Goal: Transaction & Acquisition: Purchase product/service

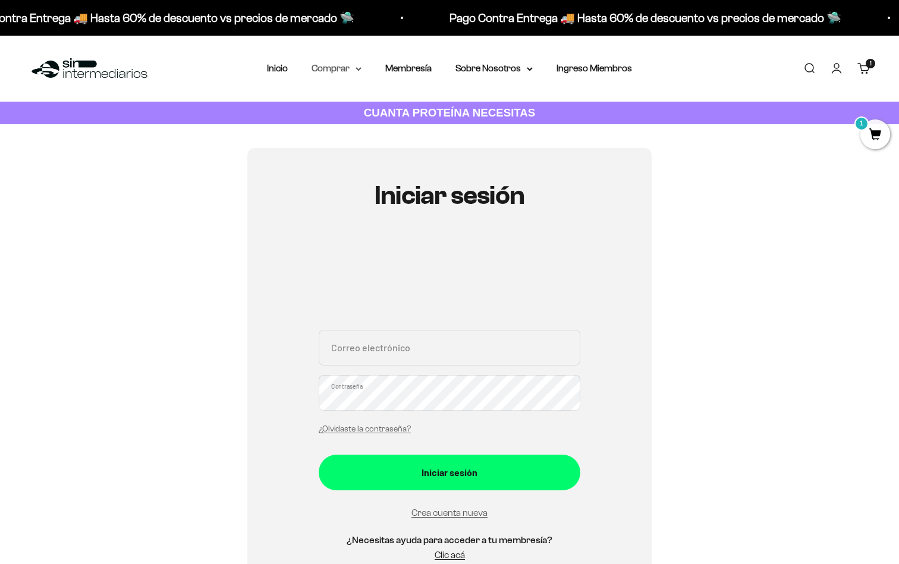
click at [350, 67] on summary "Comprar" at bounding box center [337, 68] width 50 height 15
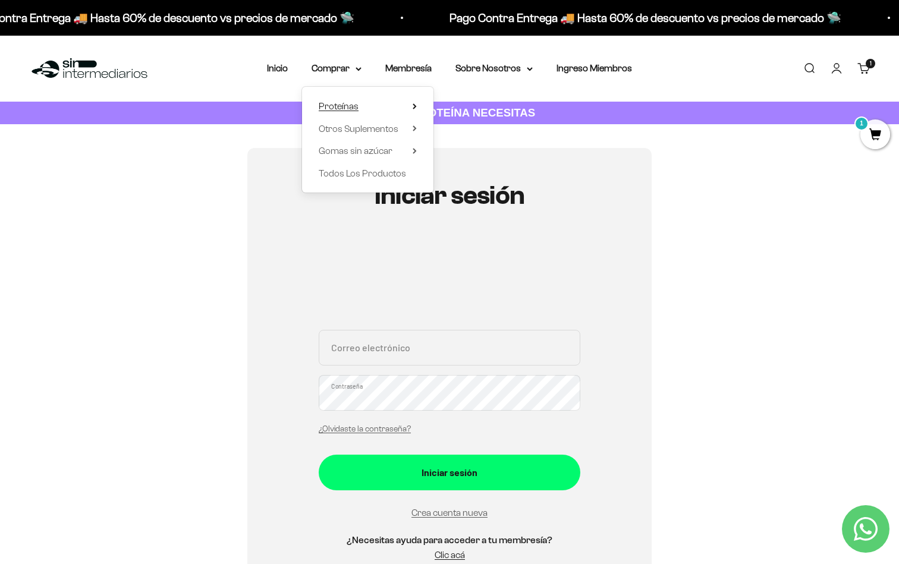
click at [346, 105] on span "Proteínas" at bounding box center [339, 106] width 40 height 10
click at [336, 180] on span "Todos Los Productos" at bounding box center [362, 173] width 87 height 15
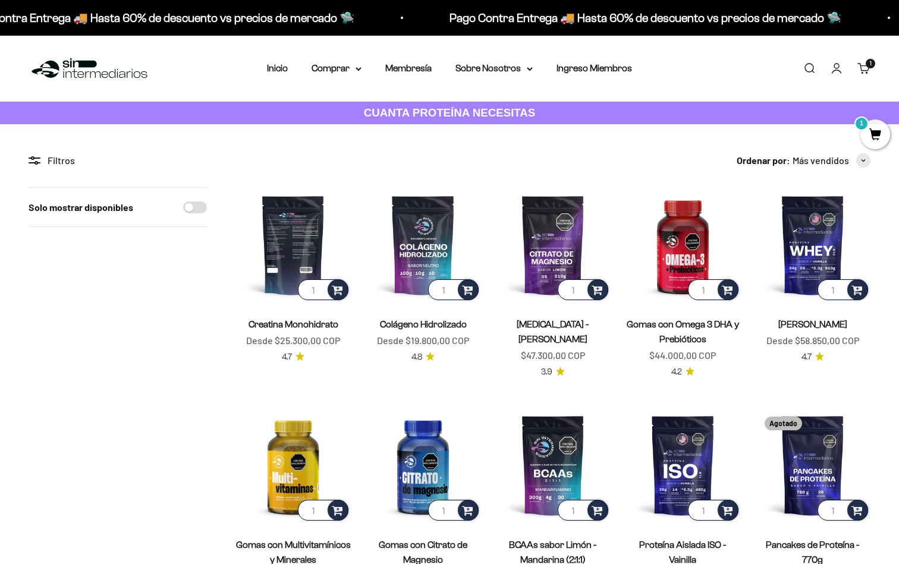
click at [301, 233] on img at bounding box center [292, 244] width 115 height 115
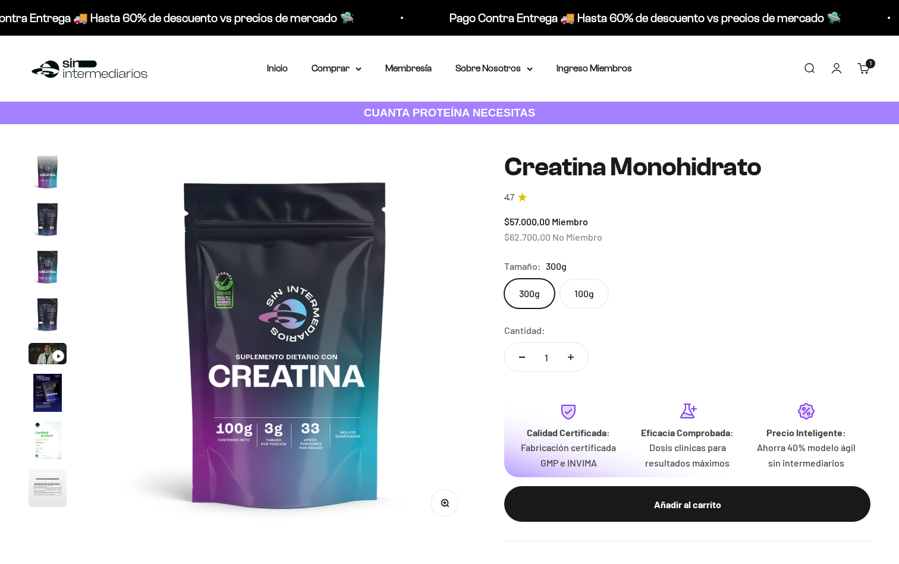
scroll to position [49, 0]
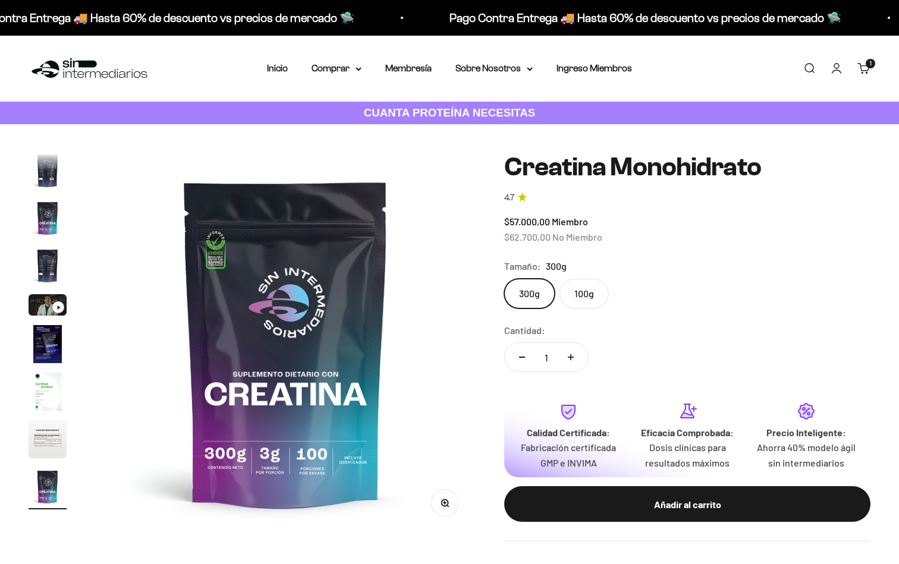
click at [605, 296] on label "100g" at bounding box center [583, 294] width 49 height 30
click at [504, 279] on input "100g" at bounding box center [504, 278] width 1 height 1
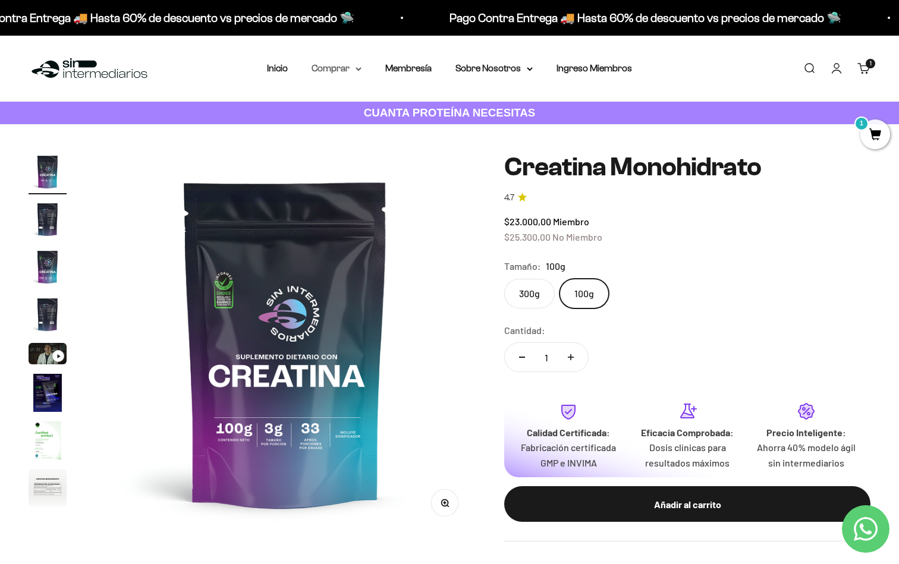
click at [339, 73] on summary "Comprar" at bounding box center [337, 68] width 50 height 15
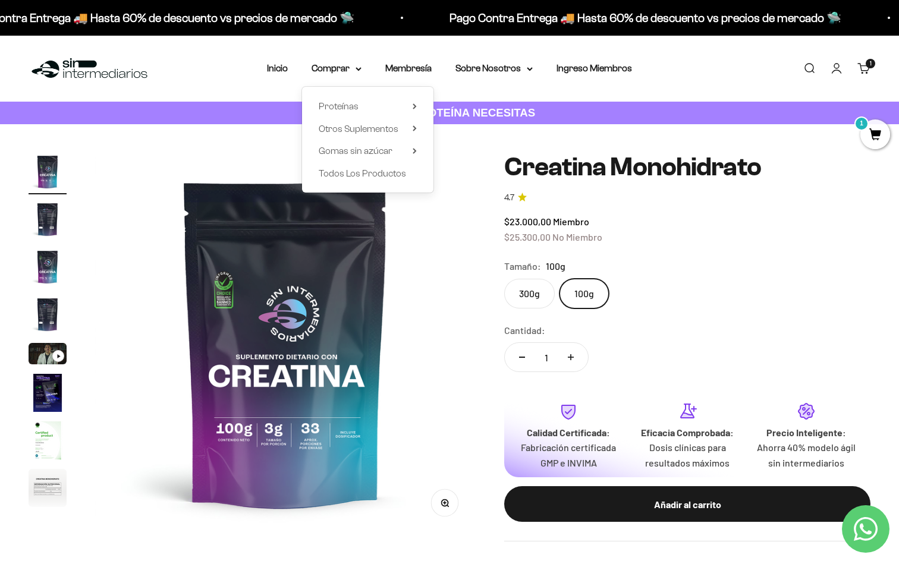
click at [349, 164] on div "Proteínas Ver Todos Whey Iso Vegan" at bounding box center [367, 140] width 131 height 106
click at [350, 177] on span "Todos Los Productos" at bounding box center [362, 173] width 87 height 10
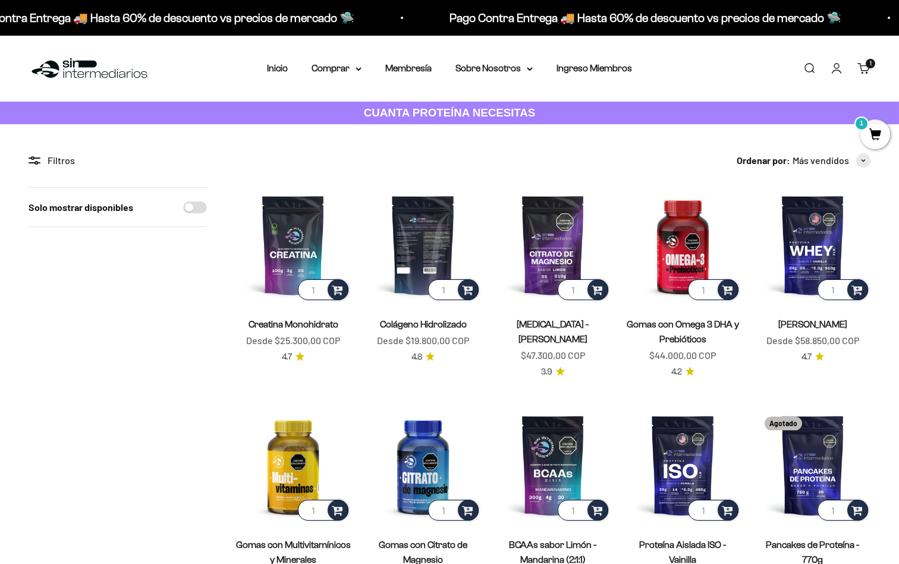
click at [417, 249] on img at bounding box center [422, 244] width 115 height 115
